Goal: Task Accomplishment & Management: Manage account settings

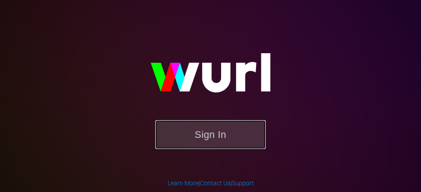
click at [223, 130] on button "Sign In" at bounding box center [210, 134] width 111 height 29
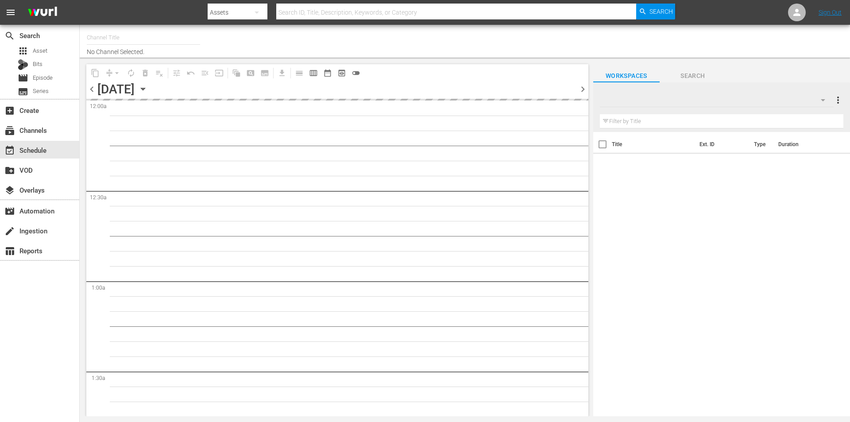
type input "Robot Wars by Mech+ (1413)"
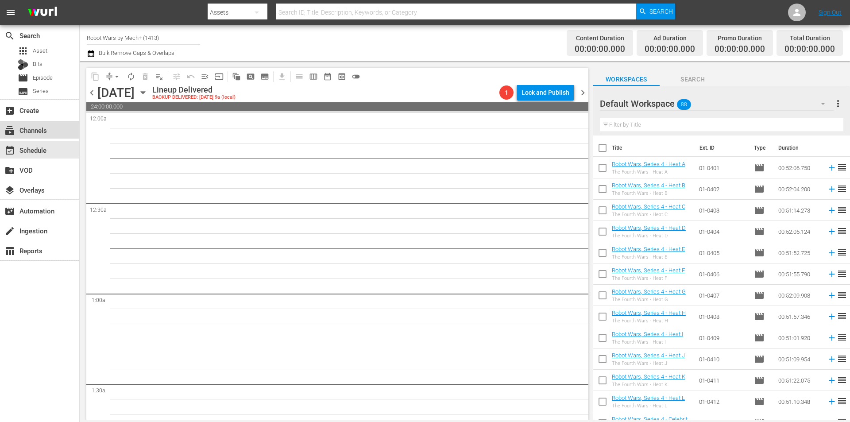
click at [39, 133] on div "subscriptions Channels" at bounding box center [25, 129] width 50 height 8
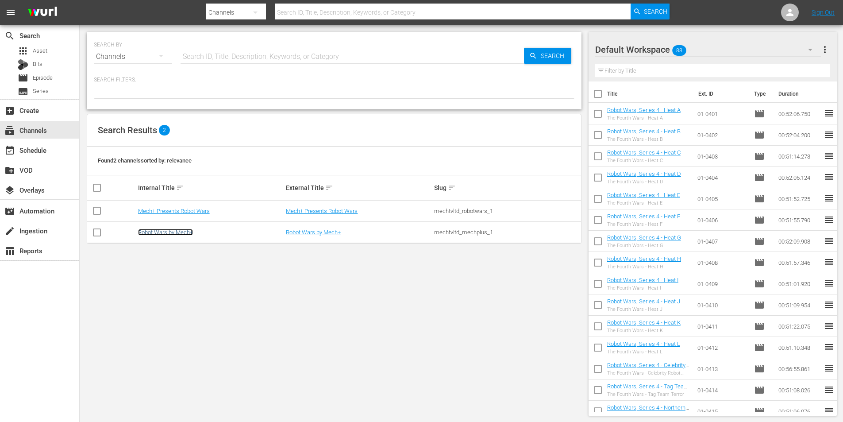
click at [168, 231] on link "Robot Wars by Mech+" at bounding box center [165, 232] width 55 height 7
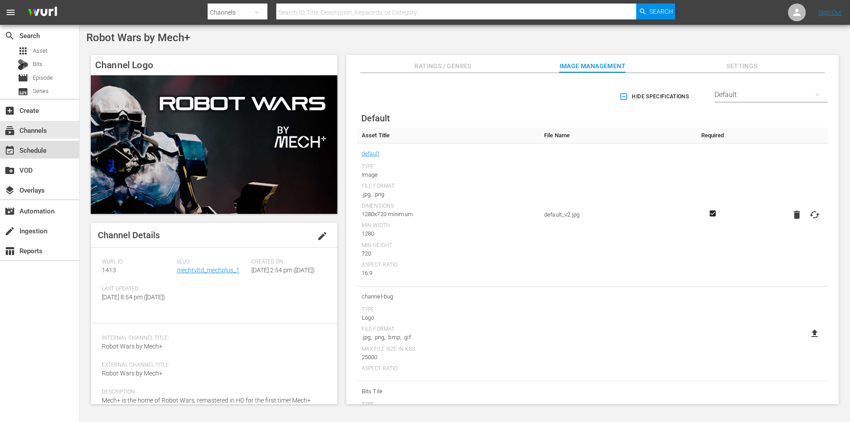
click at [33, 157] on div "event_available Schedule" at bounding box center [39, 150] width 79 height 18
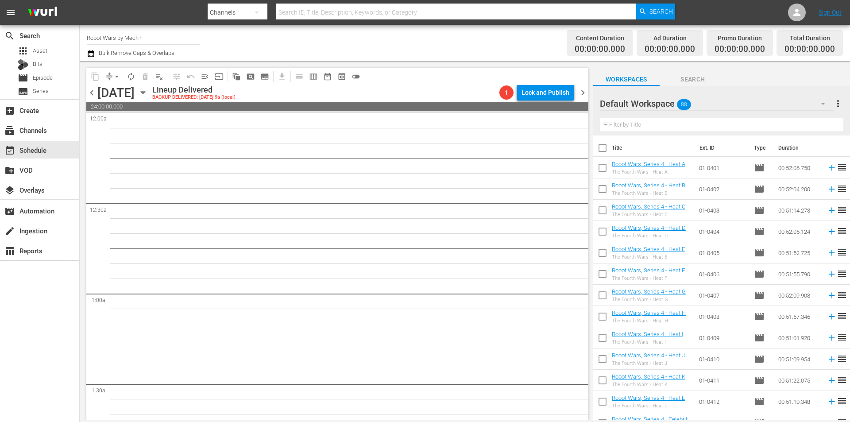
click at [148, 93] on icon "button" at bounding box center [143, 93] width 10 height 10
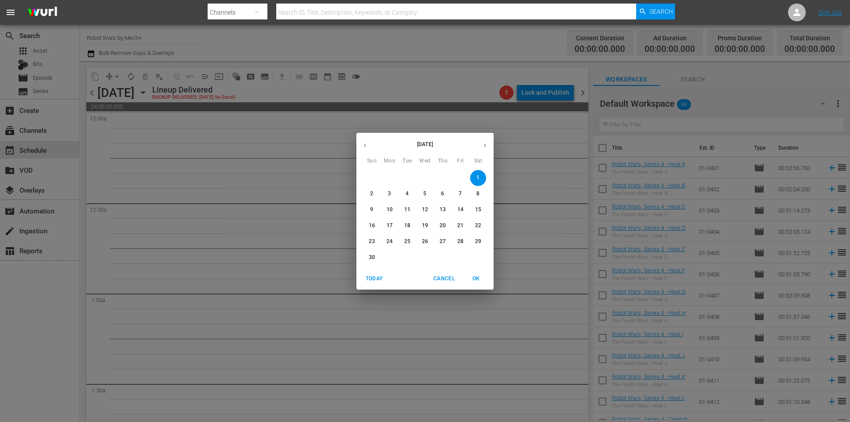
click at [372, 278] on span "Today" at bounding box center [373, 278] width 21 height 9
click at [473, 278] on span "OK" at bounding box center [475, 278] width 21 height 9
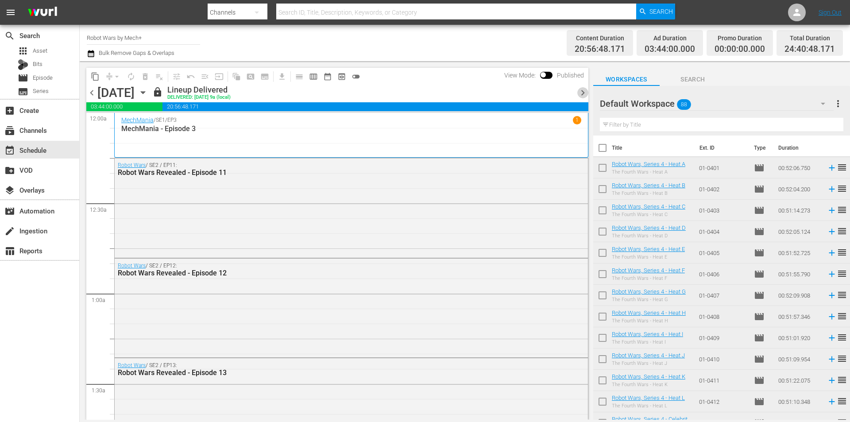
click at [581, 93] on span "chevron_right" at bounding box center [582, 92] width 11 height 11
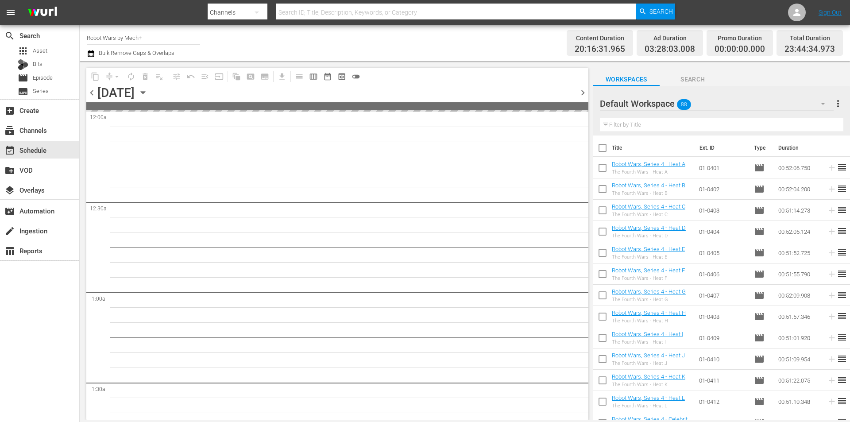
click at [581, 93] on span "chevron_right" at bounding box center [582, 92] width 11 height 11
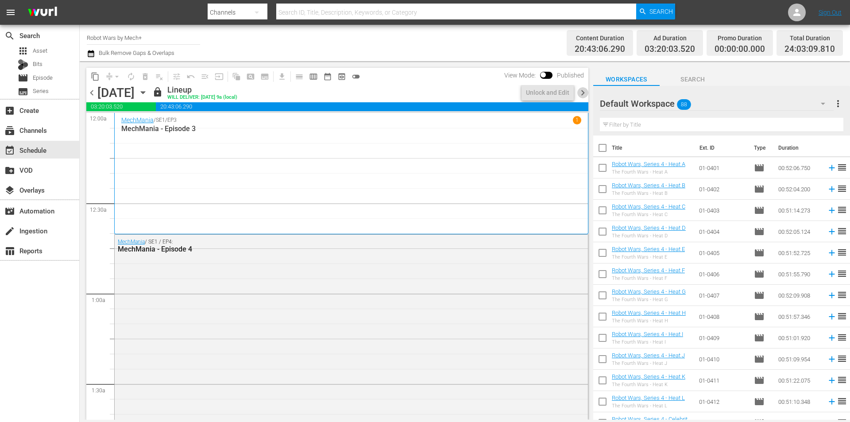
click at [581, 93] on span "chevron_right" at bounding box center [582, 92] width 11 height 11
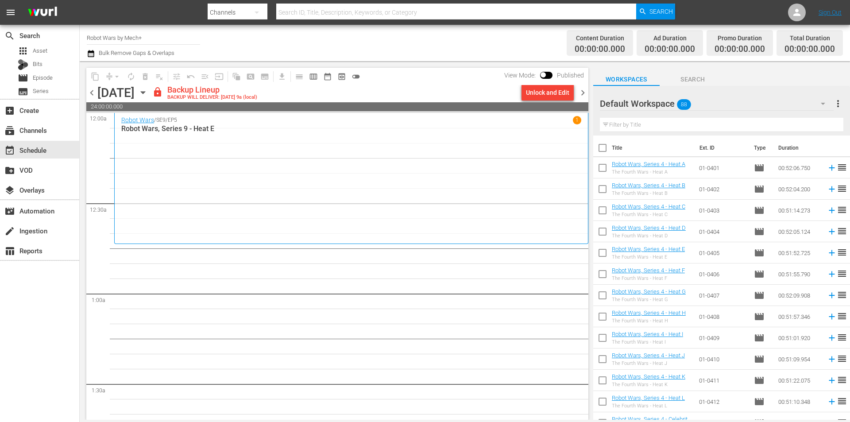
click at [92, 94] on span "chevron_left" at bounding box center [91, 92] width 11 height 11
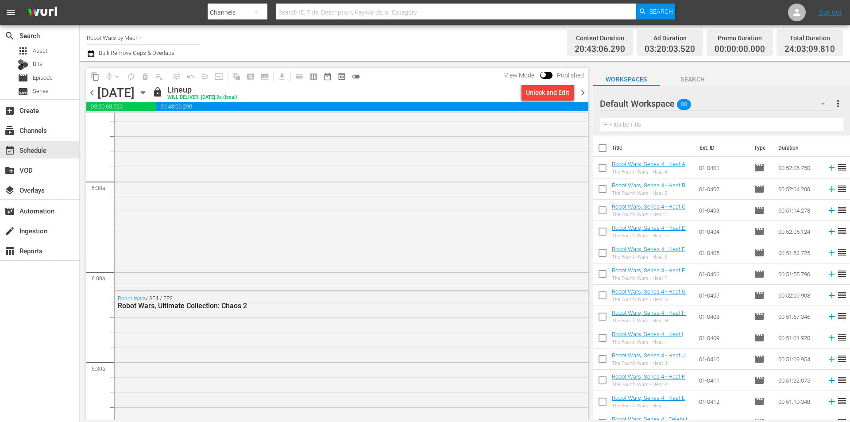
scroll to position [930, 0]
click at [581, 93] on span "chevron_right" at bounding box center [582, 92] width 11 height 11
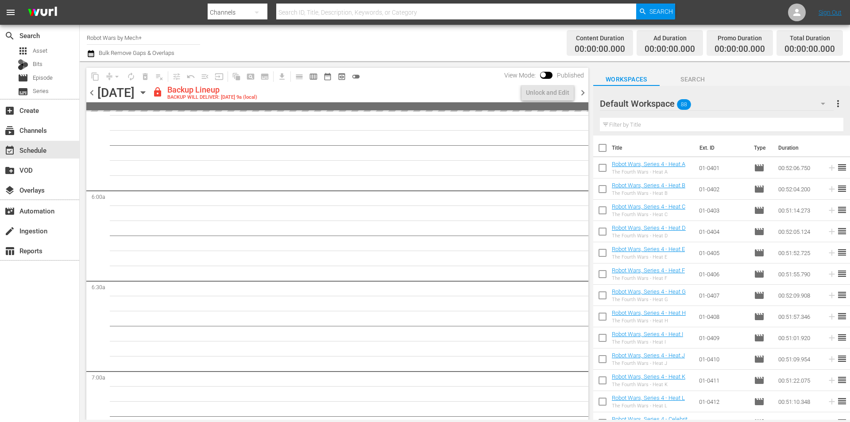
scroll to position [990, 0]
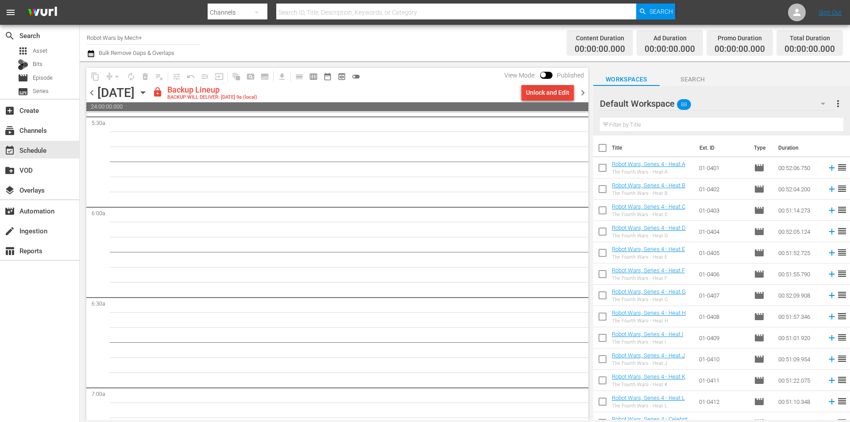
click at [545, 94] on div "Unlock and Edit" at bounding box center [547, 93] width 43 height 16
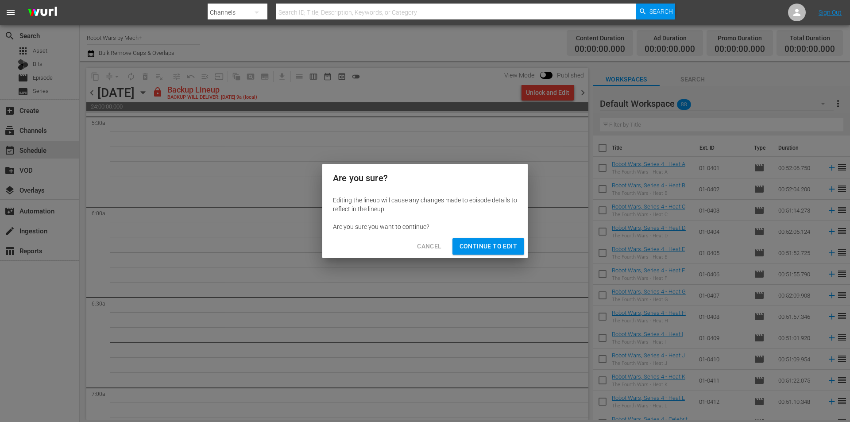
click at [471, 244] on span "Continue to Edit" at bounding box center [488, 246] width 58 height 11
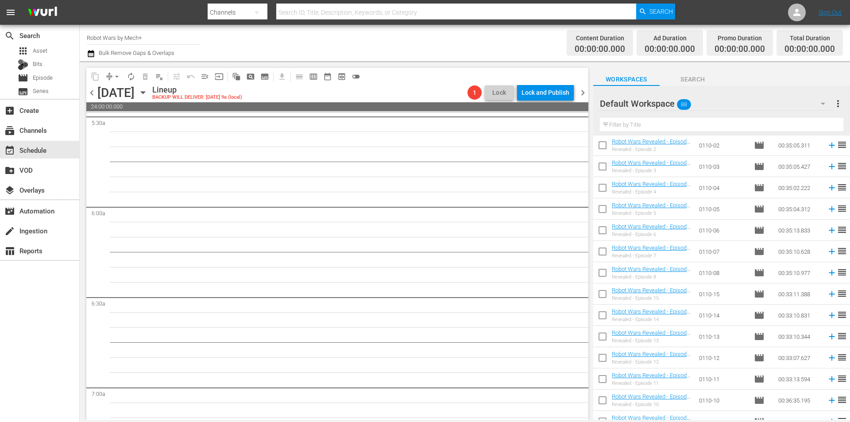
scroll to position [1165, 0]
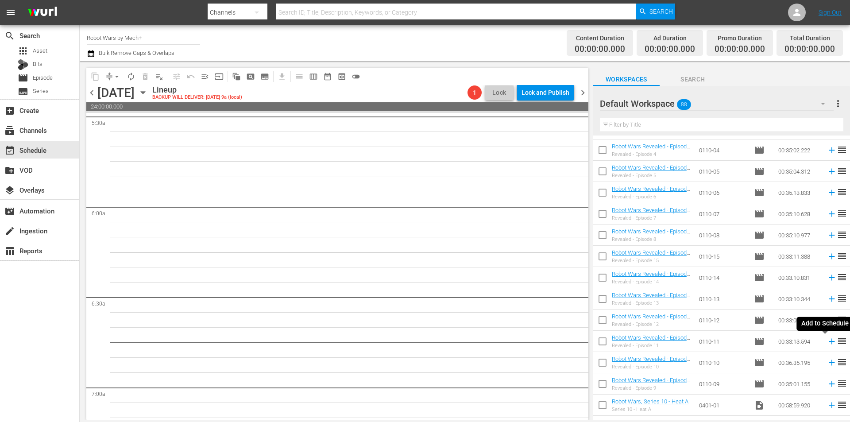
click at [829, 342] on icon at bounding box center [832, 342] width 6 height 6
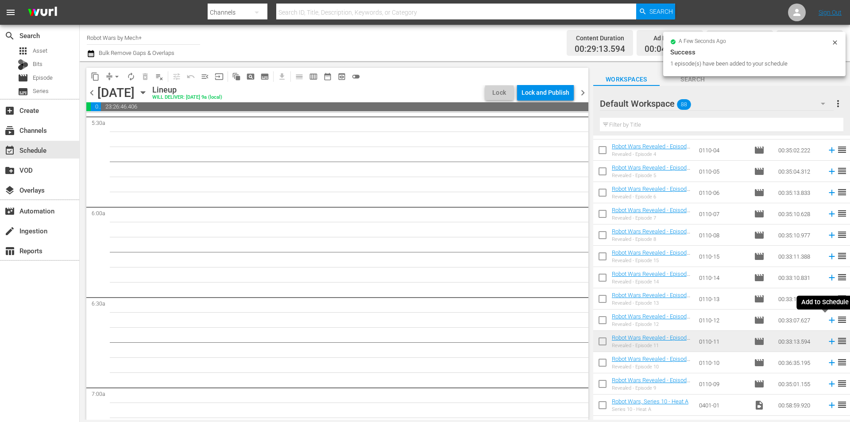
scroll to position [975, 0]
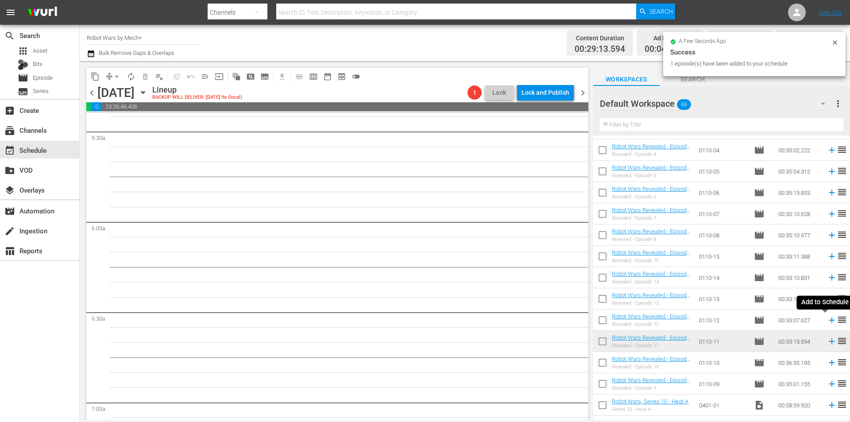
click at [827, 321] on icon at bounding box center [832, 320] width 10 height 10
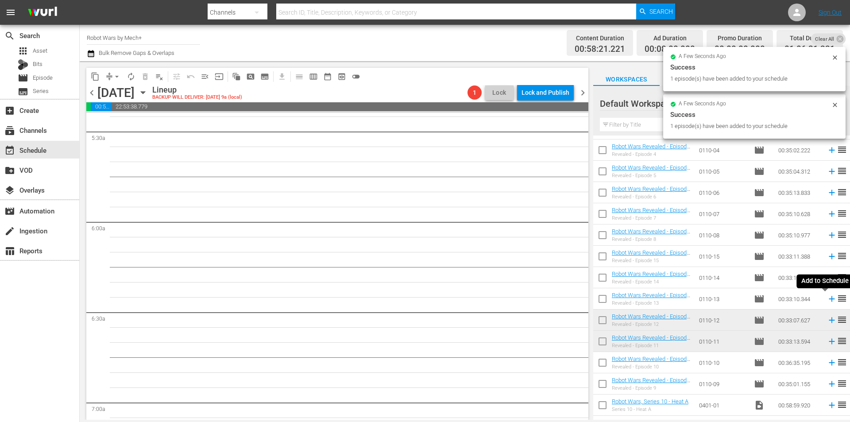
click at [829, 299] on icon at bounding box center [832, 299] width 6 height 6
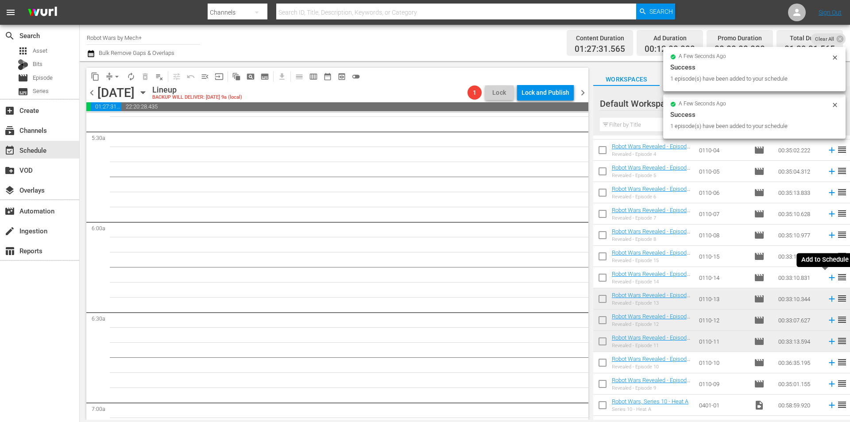
scroll to position [960, 0]
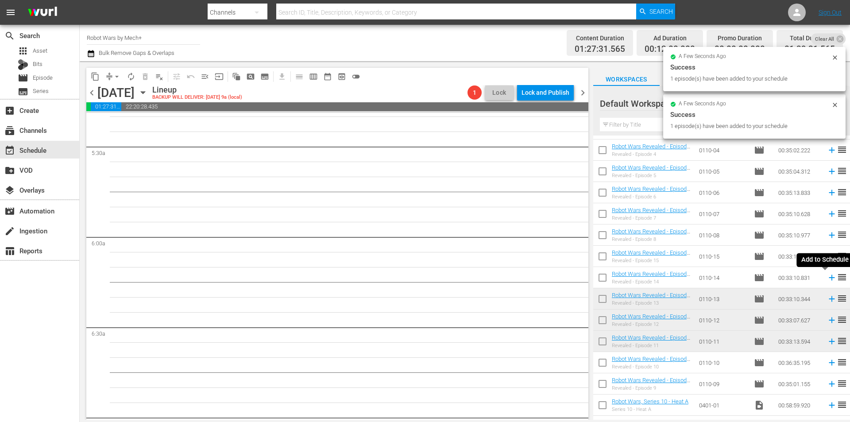
click at [827, 279] on icon at bounding box center [832, 278] width 10 height 10
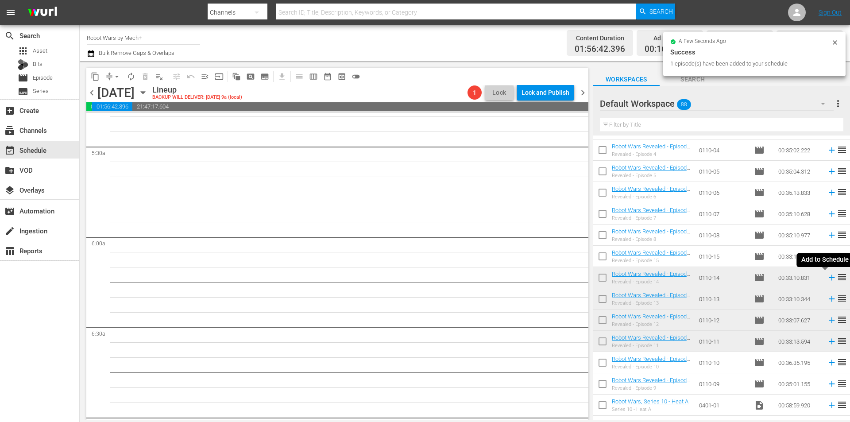
scroll to position [945, 0]
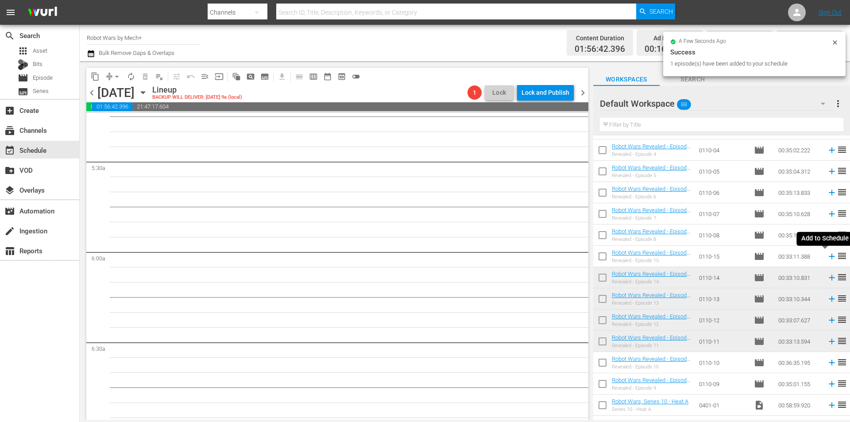
click at [827, 256] on icon at bounding box center [832, 256] width 10 height 10
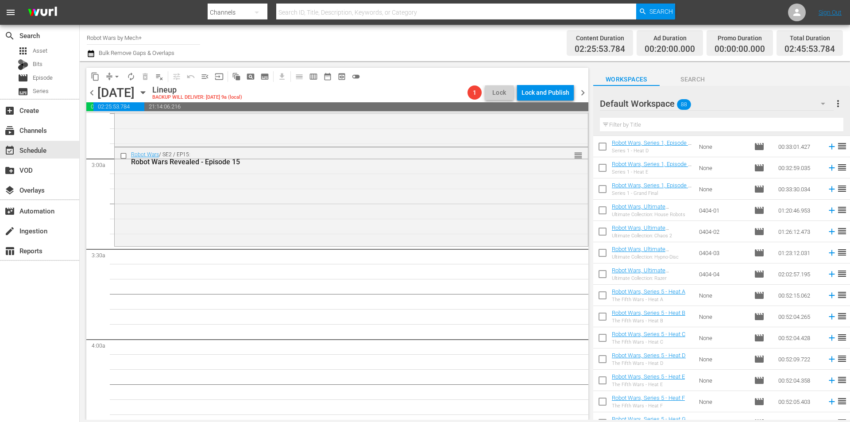
scroll to position [634, 0]
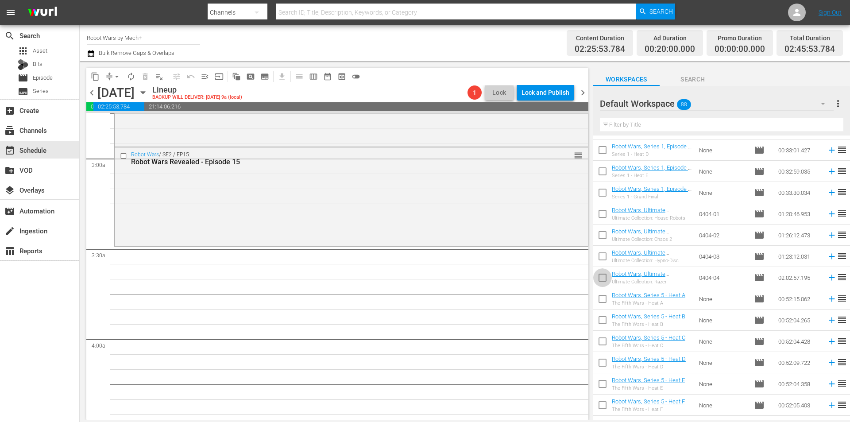
click at [602, 282] on input "checkbox" at bounding box center [602, 279] width 19 height 19
checkbox input "true"
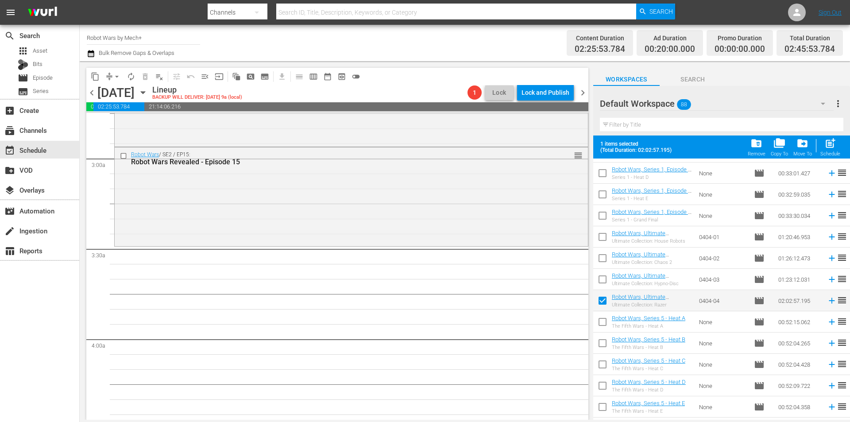
click at [602, 282] on input "checkbox" at bounding box center [602, 281] width 19 height 19
click at [830, 150] on div "post_add Schedule" at bounding box center [830, 146] width 20 height 19
checkbox input "false"
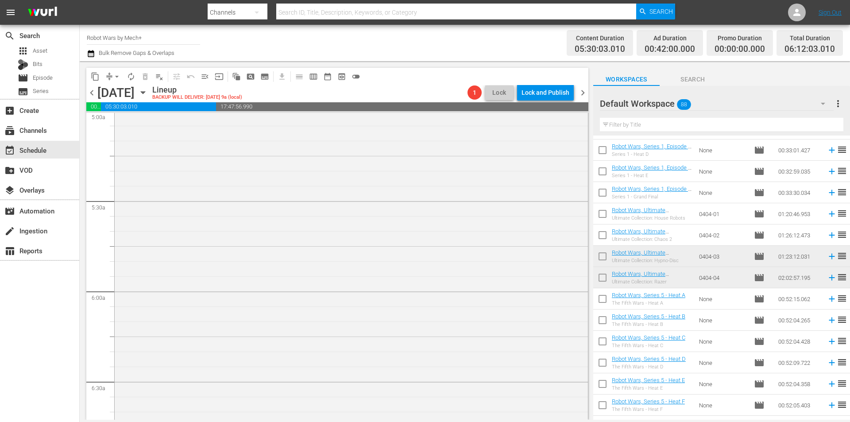
scroll to position [939, 0]
click at [94, 90] on span "chevron_left" at bounding box center [91, 92] width 11 height 11
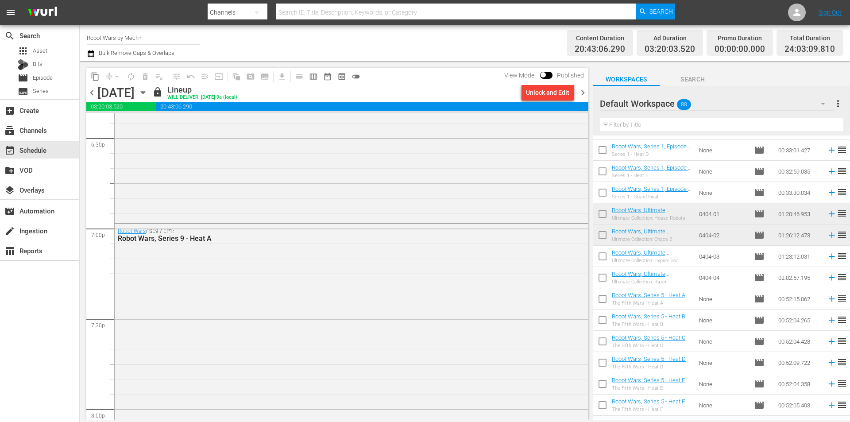
scroll to position [3329, 0]
click at [580, 93] on span "chevron_right" at bounding box center [582, 92] width 11 height 11
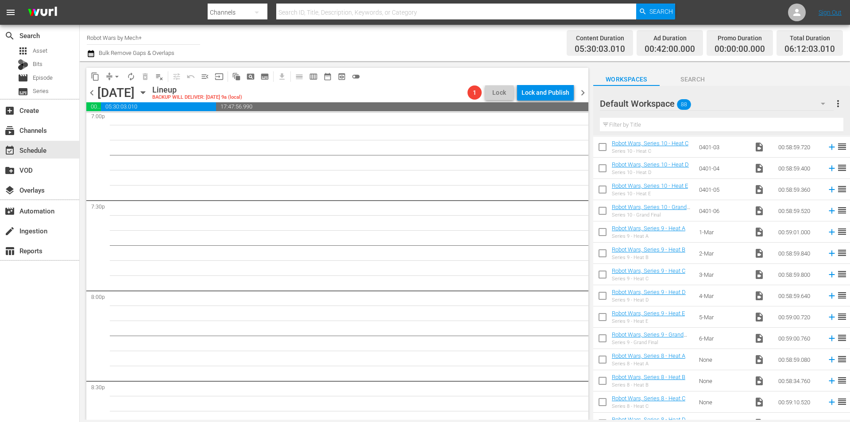
scroll to position [1475, 0]
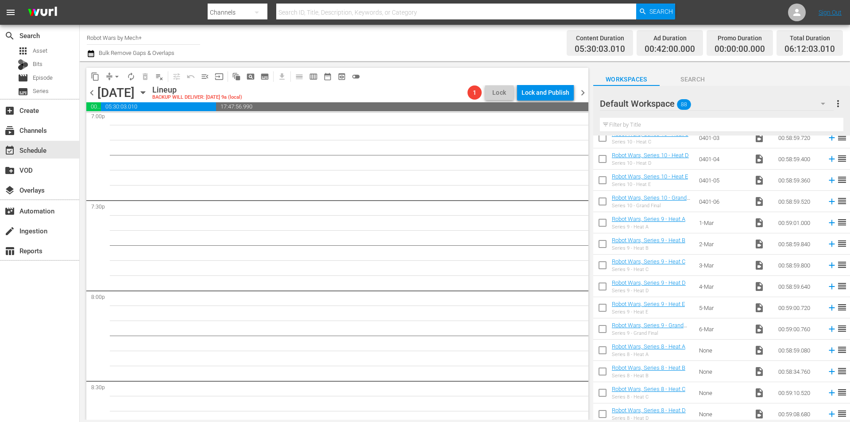
click at [599, 326] on input "checkbox" at bounding box center [602, 330] width 19 height 19
checkbox input "true"
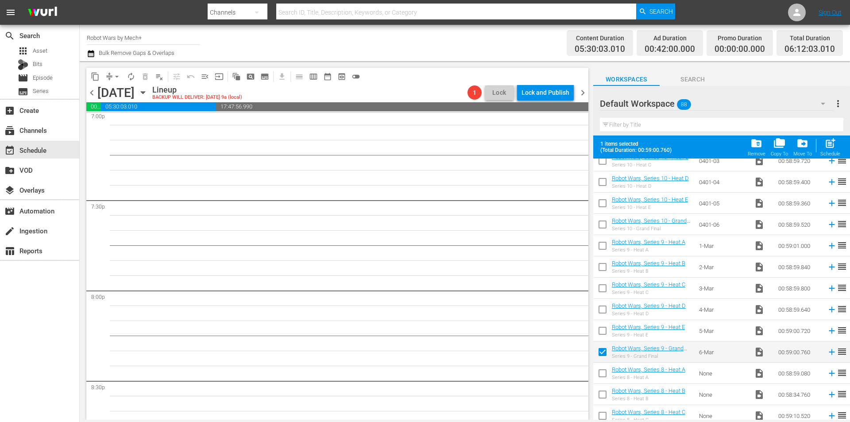
drag, startPoint x: 599, startPoint y: 326, endPoint x: 602, endPoint y: 319, distance: 8.0
click at [600, 326] on input "checkbox" at bounding box center [602, 332] width 19 height 19
checkbox input "true"
click at [600, 307] on input "checkbox" at bounding box center [602, 311] width 19 height 19
checkbox input "true"
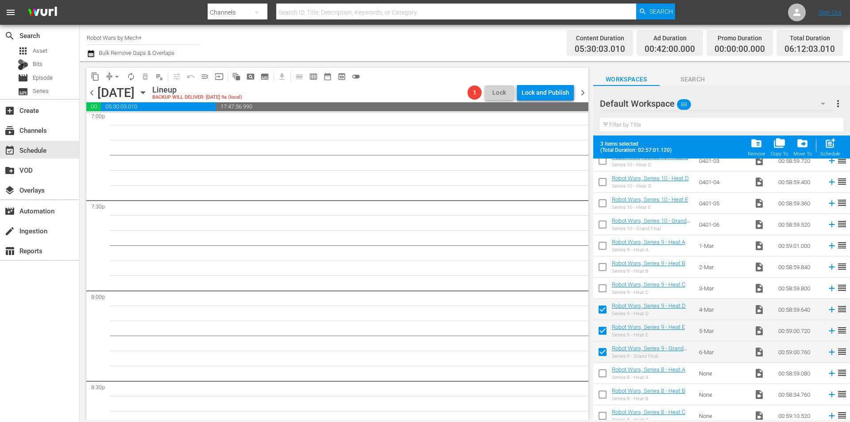
click at [602, 283] on input "checkbox" at bounding box center [602, 290] width 19 height 19
checkbox input "true"
click at [601, 268] on input "checkbox" at bounding box center [602, 268] width 19 height 19
checkbox input "true"
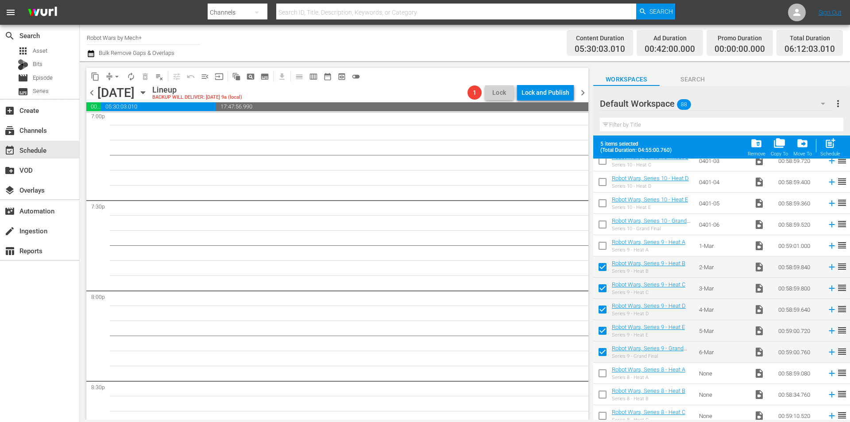
click at [605, 245] on input "checkbox" at bounding box center [602, 247] width 19 height 19
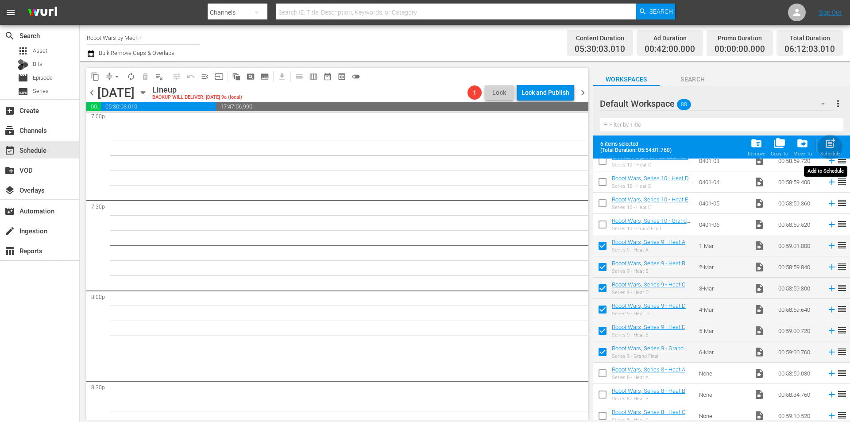
click at [826, 148] on span "post_add" at bounding box center [830, 143] width 12 height 12
checkbox input "false"
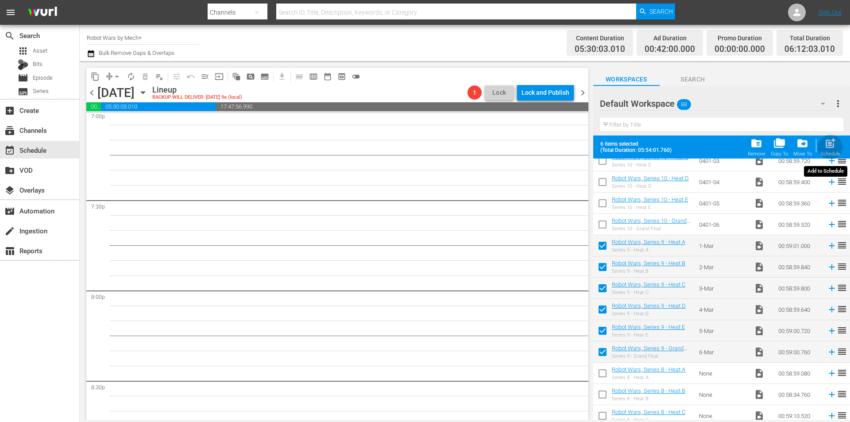
checkbox input "false"
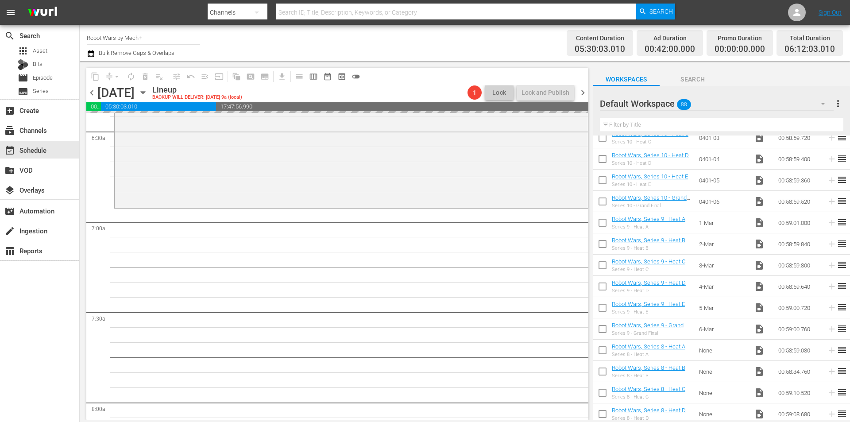
scroll to position [1133, 0]
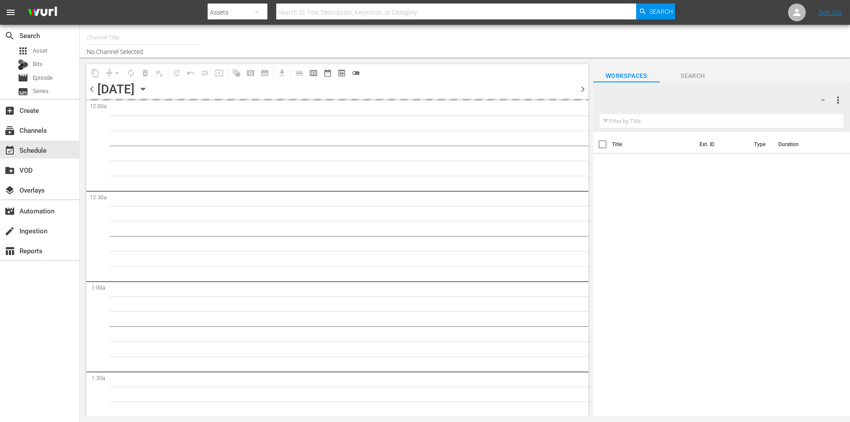
type input "Robot Wars by Mech+ (1413)"
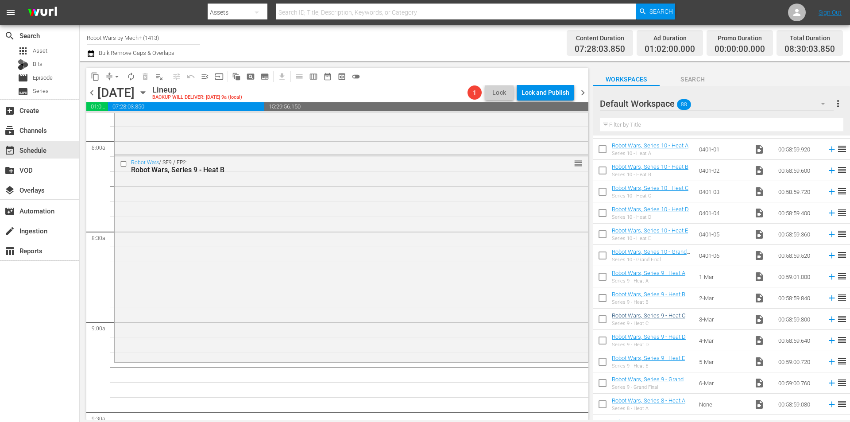
scroll to position [1475, 0]
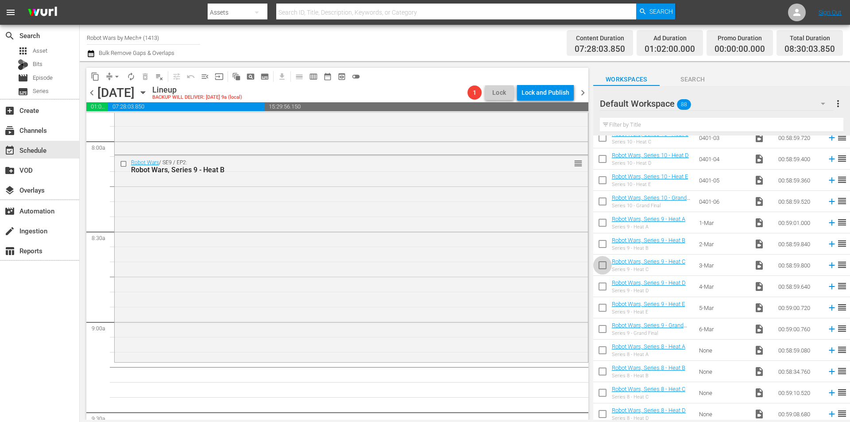
click at [605, 267] on input "checkbox" at bounding box center [602, 267] width 19 height 19
checkbox input "true"
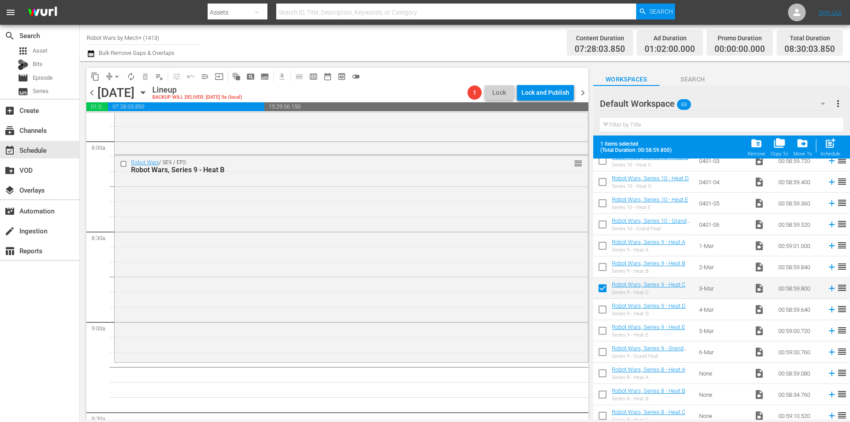
click at [603, 308] on input "checkbox" at bounding box center [602, 311] width 19 height 19
checkbox input "true"
click at [606, 329] on input "checkbox" at bounding box center [602, 332] width 19 height 19
checkbox input "true"
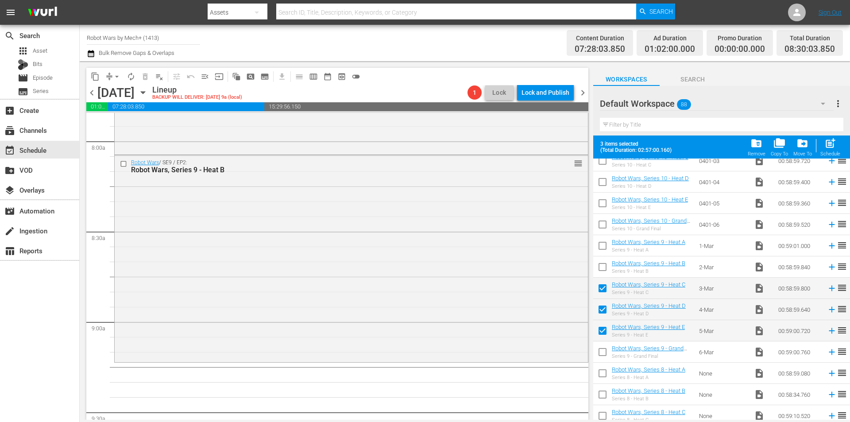
click at [610, 347] on input "checkbox" at bounding box center [602, 353] width 19 height 19
checkbox input "true"
click at [829, 147] on span "post_add" at bounding box center [830, 143] width 12 height 12
checkbox input "false"
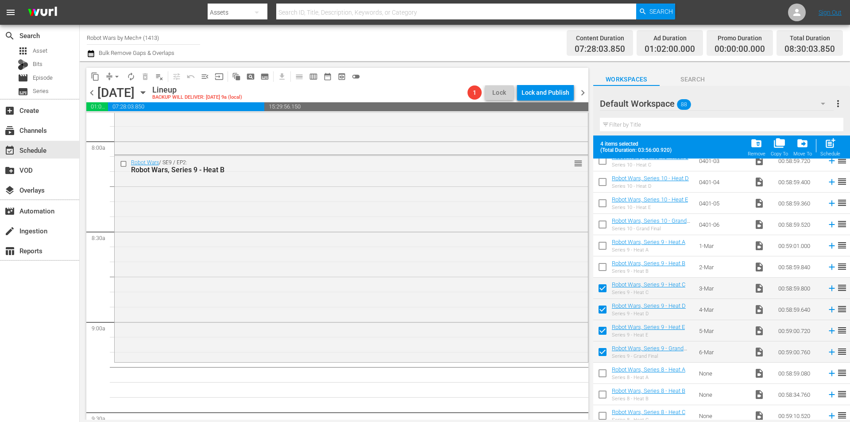
checkbox input "false"
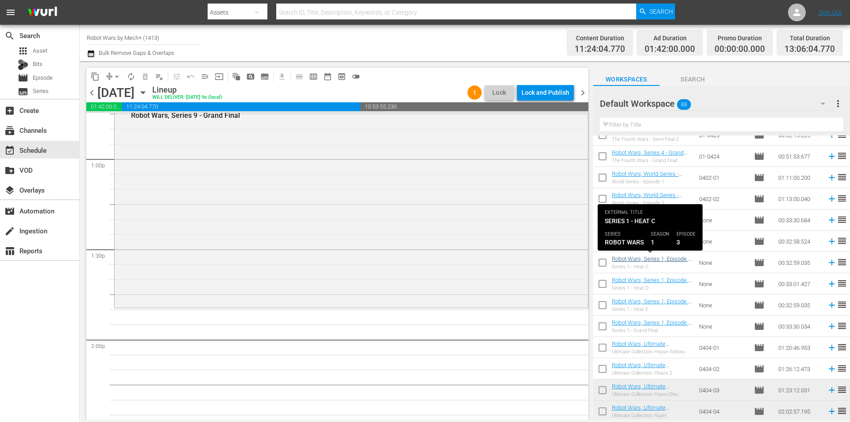
scroll to position [499, 0]
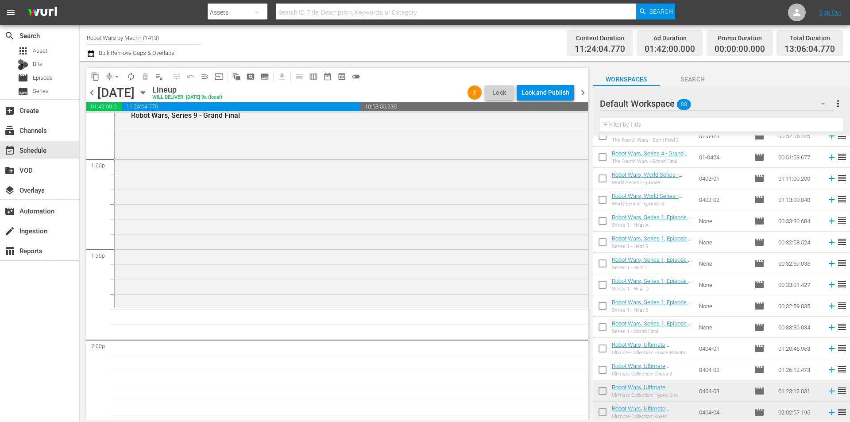
click at [600, 203] on input "checkbox" at bounding box center [602, 201] width 19 height 19
checkbox input "true"
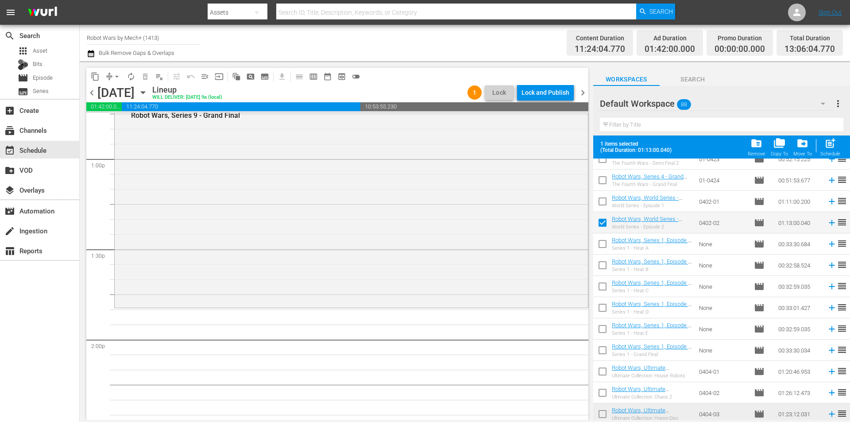
click at [600, 203] on input "checkbox" at bounding box center [602, 203] width 19 height 19
click at [831, 149] on span "post_add" at bounding box center [830, 143] width 12 height 12
checkbox input "false"
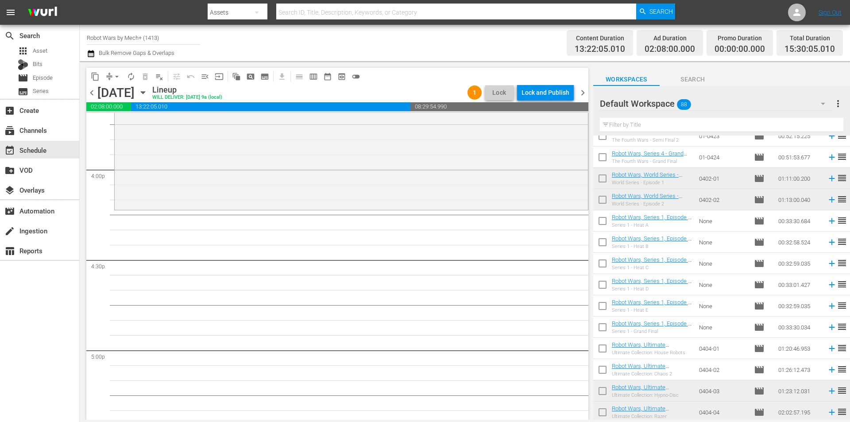
click at [603, 219] on input "checkbox" at bounding box center [602, 222] width 19 height 19
checkbox input "true"
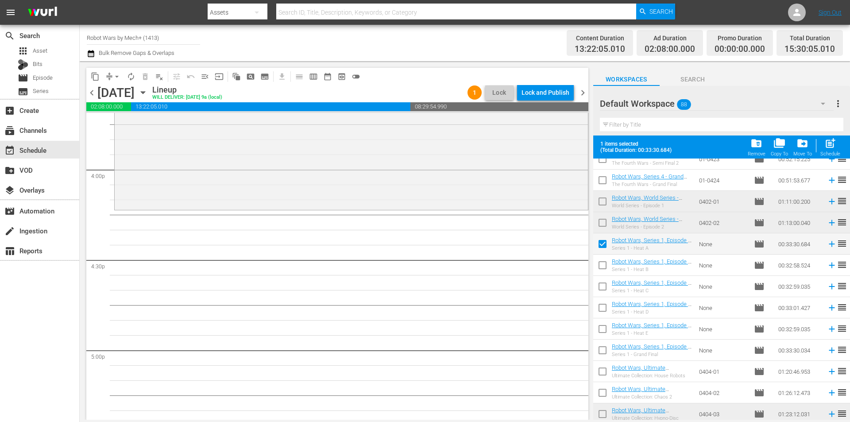
click at [602, 265] on input "checkbox" at bounding box center [602, 267] width 19 height 19
checkbox input "true"
click at [602, 285] on input "checkbox" at bounding box center [602, 288] width 19 height 19
checkbox input "true"
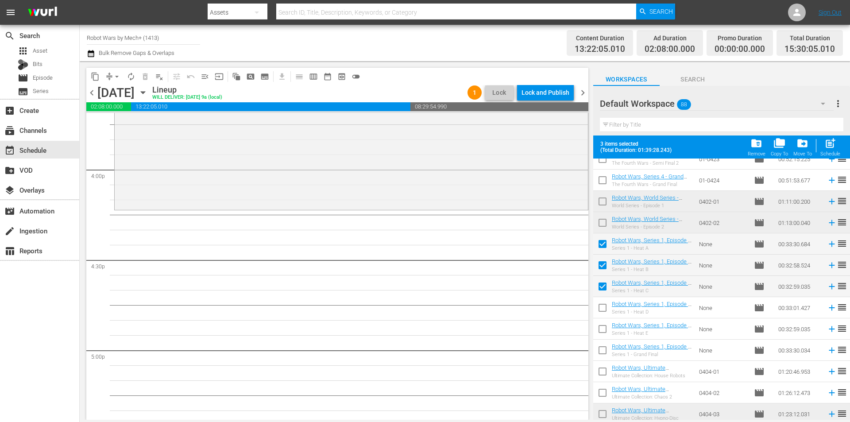
click at [833, 150] on div "post_add Schedule" at bounding box center [830, 146] width 20 height 19
checkbox input "false"
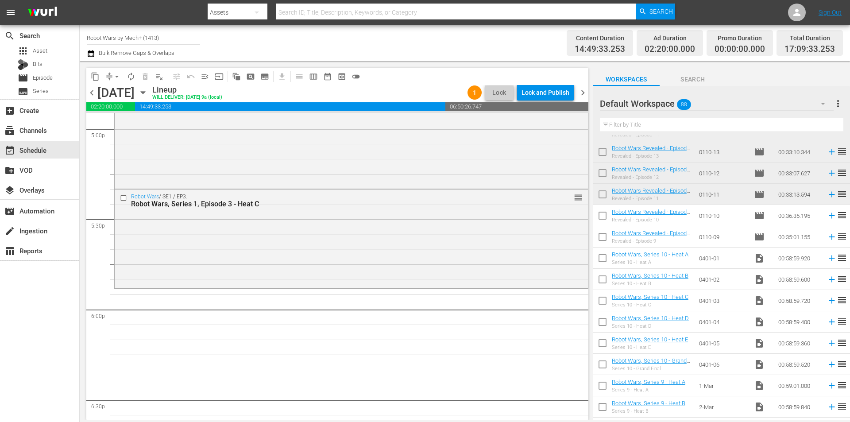
scroll to position [1340, 0]
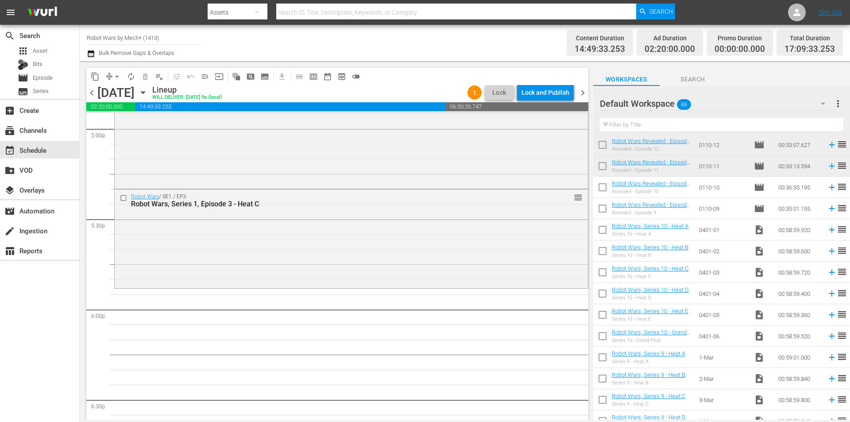
click at [607, 338] on input "checkbox" at bounding box center [602, 337] width 19 height 19
checkbox input "true"
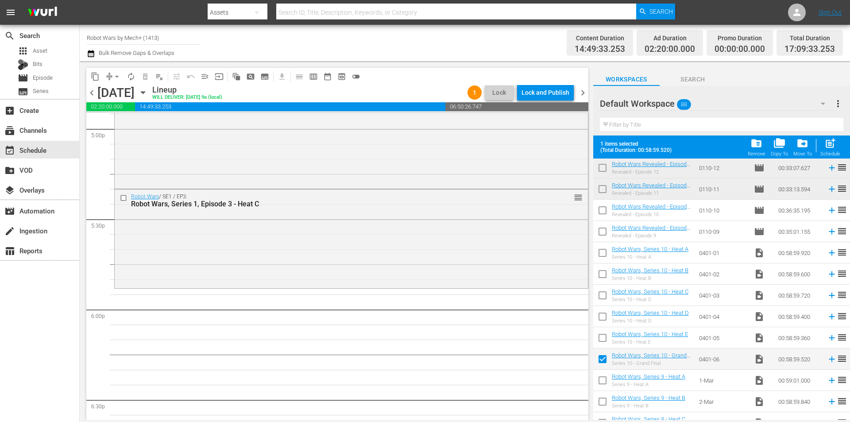
click at [607, 337] on input "checkbox" at bounding box center [602, 339] width 19 height 19
checkbox input "true"
click at [605, 313] on input "checkbox" at bounding box center [602, 318] width 19 height 19
checkbox input "true"
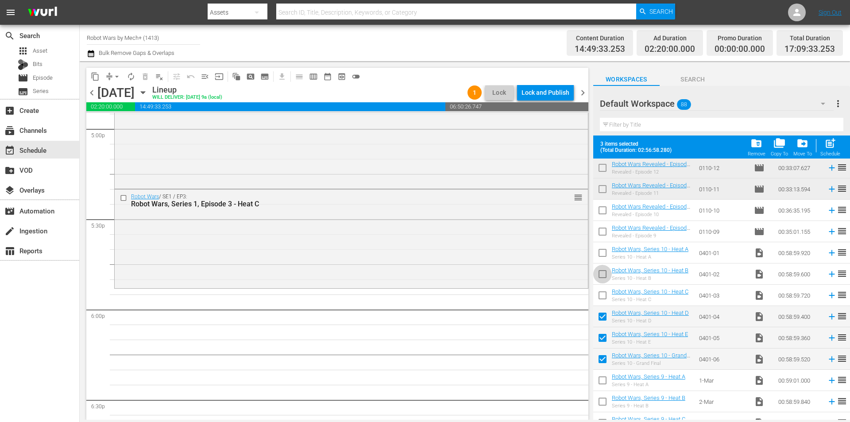
click at [605, 274] on input "checkbox" at bounding box center [602, 275] width 19 height 19
checkbox input "true"
click at [604, 258] on input "checkbox" at bounding box center [602, 254] width 19 height 19
checkbox input "true"
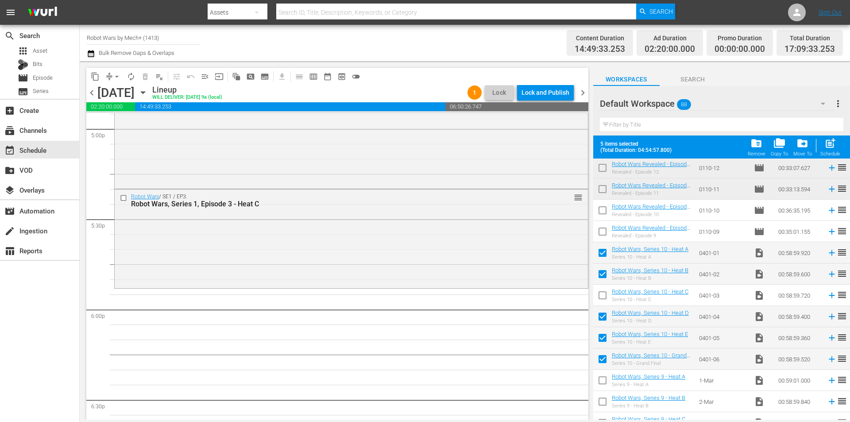
click at [602, 297] on input "checkbox" at bounding box center [602, 297] width 19 height 19
checkbox input "true"
click at [832, 153] on div "Schedule" at bounding box center [830, 154] width 20 height 6
checkbox input "false"
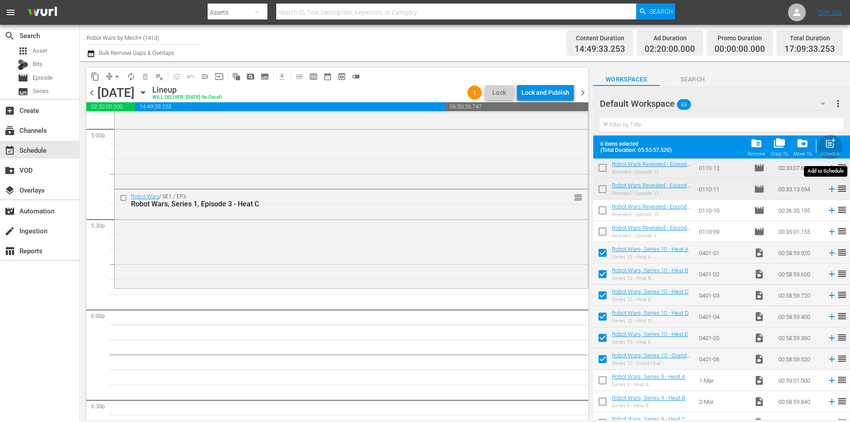
checkbox input "false"
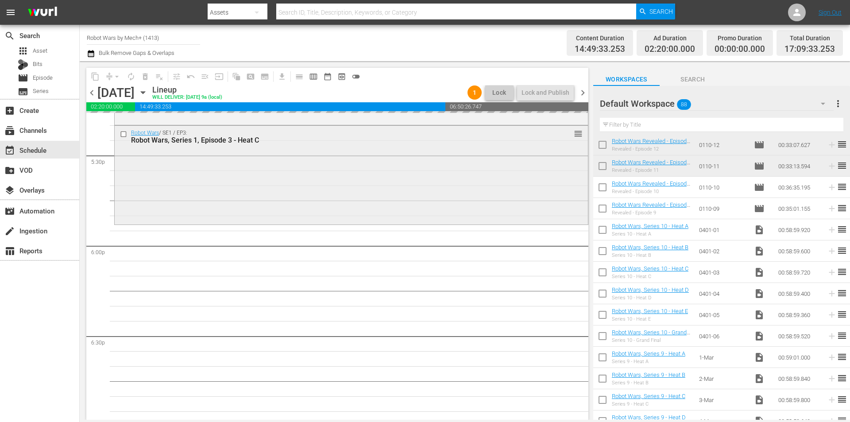
scroll to position [3143, 0]
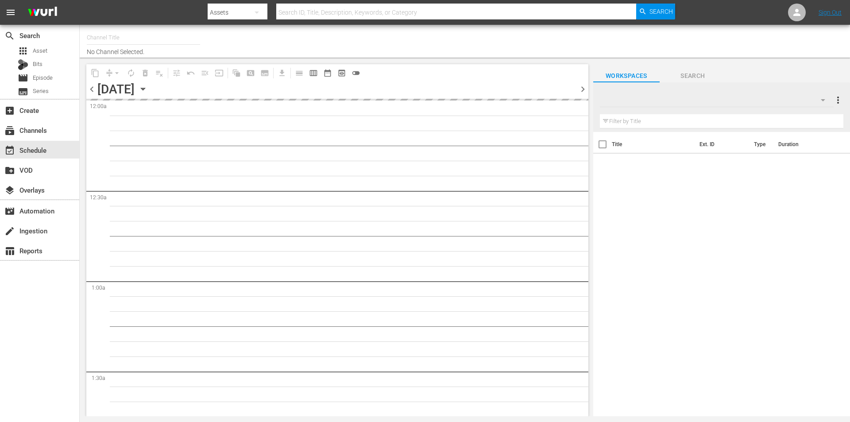
type input "Robot Wars by Mech+ (1413)"
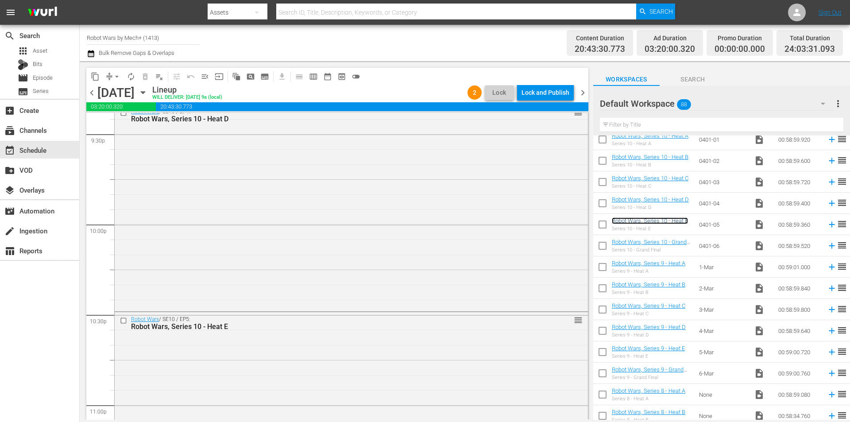
scroll to position [3859, 0]
click at [544, 95] on div "Lock and Publish" at bounding box center [545, 93] width 48 height 16
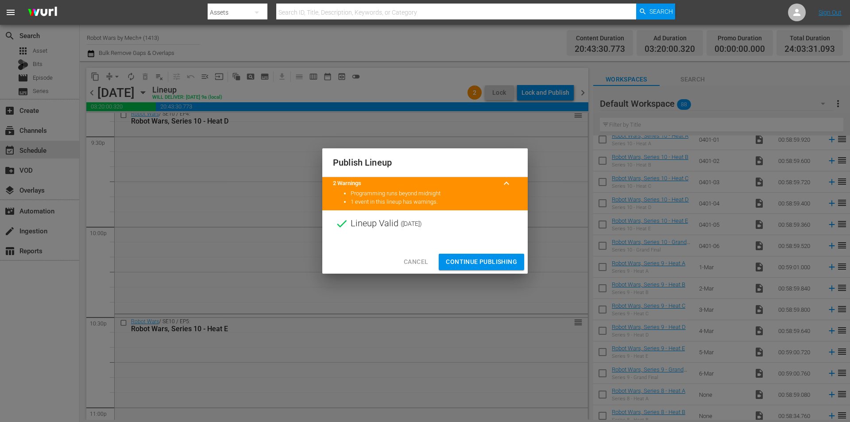
click at [488, 261] on span "Continue Publishing" at bounding box center [481, 261] width 71 height 11
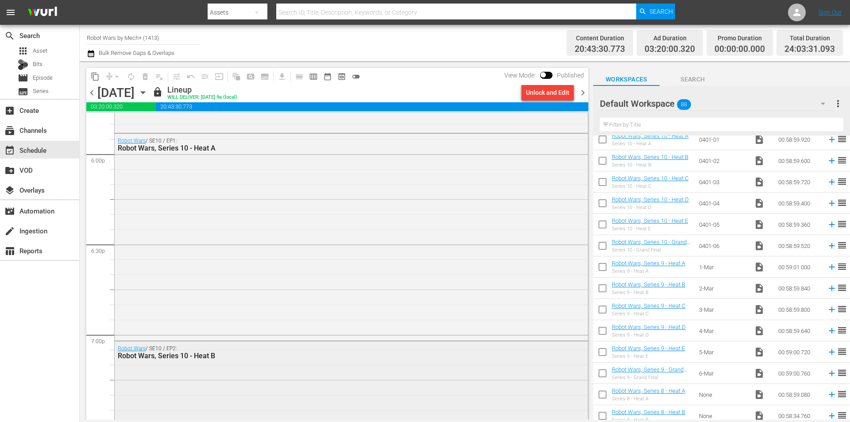
scroll to position [3195, 0]
